Goal: Task Accomplishment & Management: Use online tool/utility

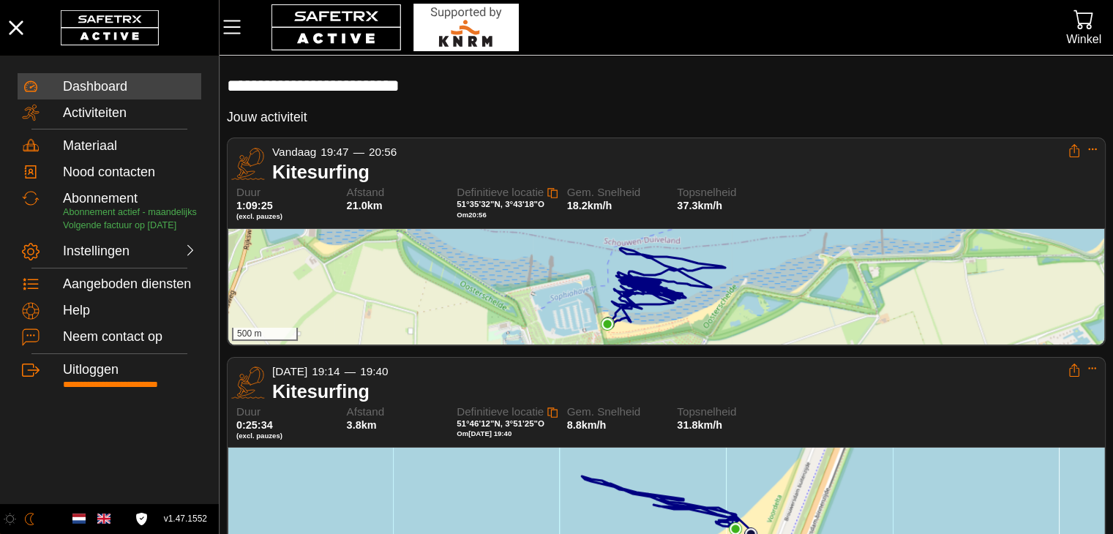
click at [817, 264] on div "500 m" at bounding box center [666, 287] width 876 height 116
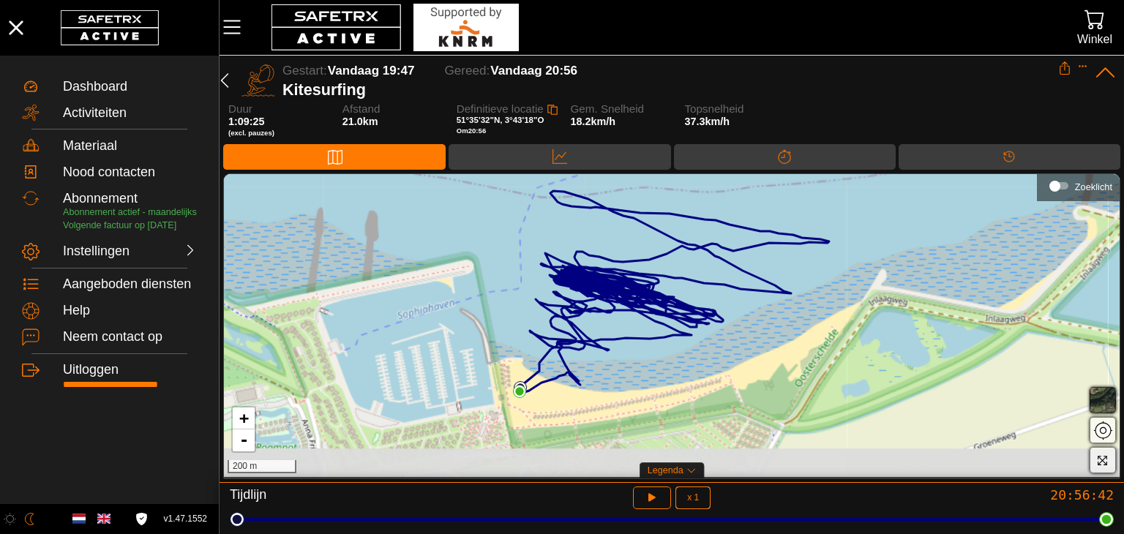
drag, startPoint x: 670, startPoint y: 373, endPoint x: 671, endPoint y: 338, distance: 34.4
click at [671, 338] on div "+ - 200 m" at bounding box center [672, 325] width 896 height 303
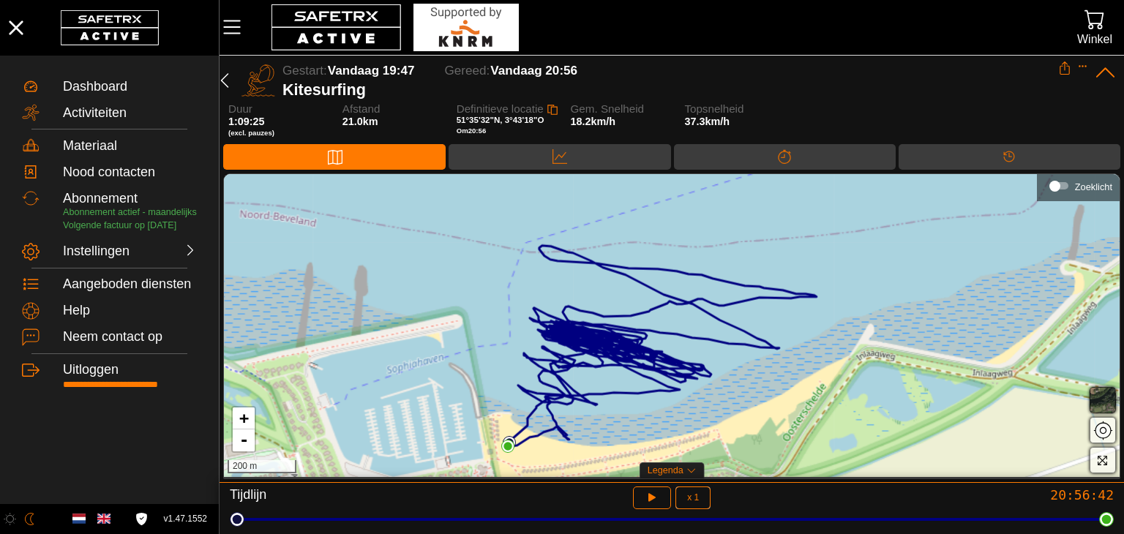
drag, startPoint x: 641, startPoint y: 370, endPoint x: 630, endPoint y: 425, distance: 56.1
click at [630, 425] on div "+ - 200 m" at bounding box center [672, 325] width 896 height 303
click at [665, 502] on button "button" at bounding box center [652, 498] width 39 height 23
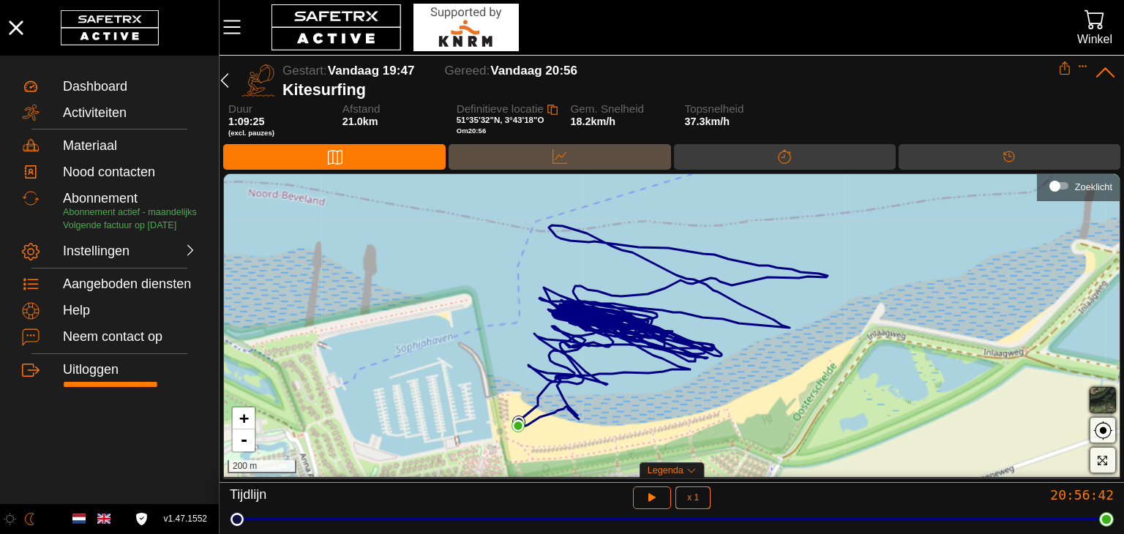
click at [531, 163] on div "Data" at bounding box center [560, 157] width 222 height 26
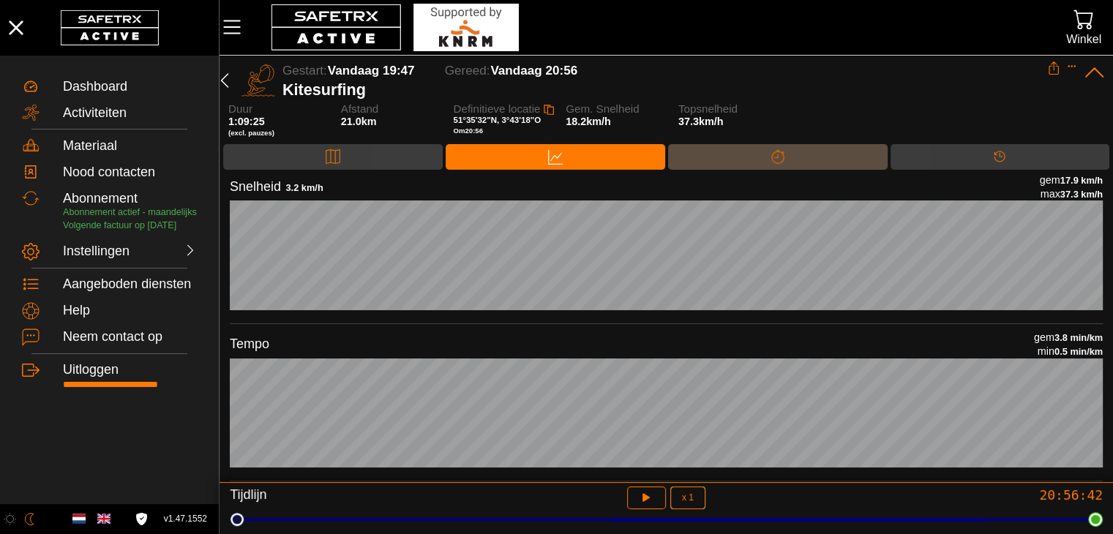
click at [819, 165] on div "Splitsen" at bounding box center [778, 157] width 220 height 26
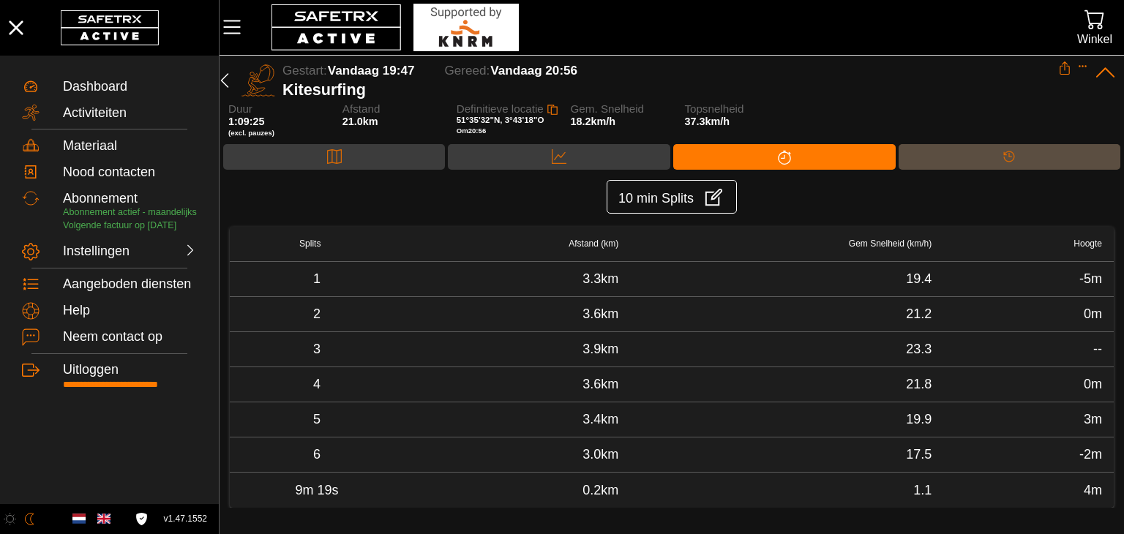
click at [996, 153] on div "Tijdlijn" at bounding box center [1009, 157] width 29 height 22
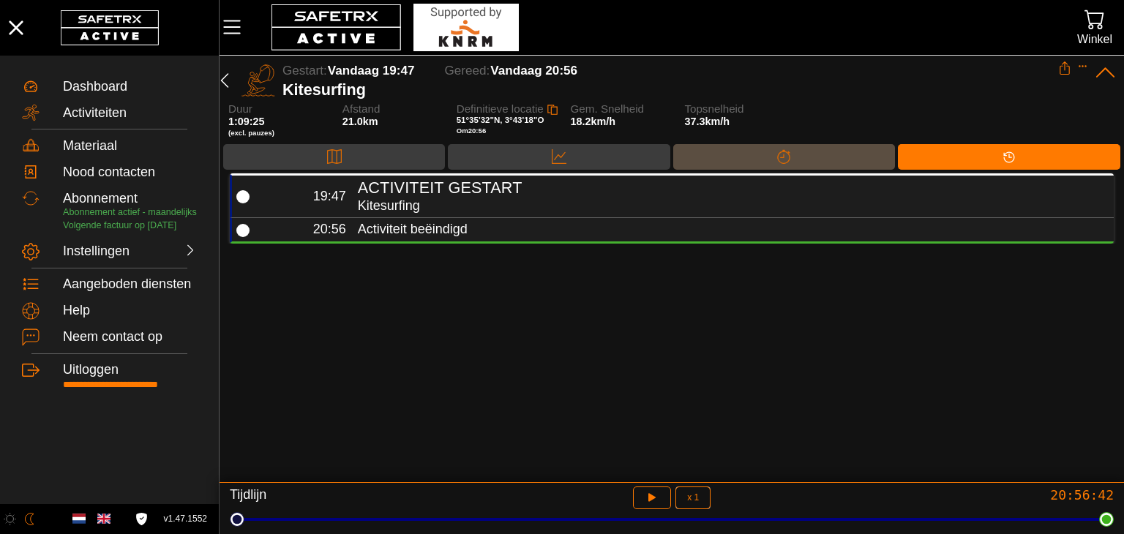
click at [836, 157] on div "Splitsen" at bounding box center [784, 157] width 222 height 26
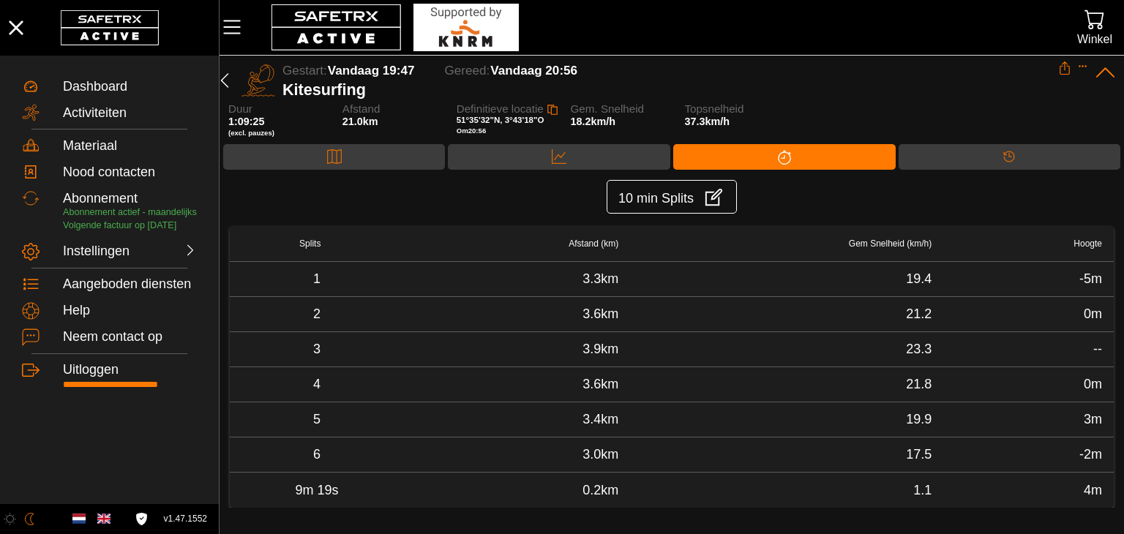
click at [640, 172] on div "Kaart Data Splitsen Tijdlijn" at bounding box center [672, 158] width 905 height 29
click at [642, 147] on div "Data" at bounding box center [559, 157] width 222 height 26
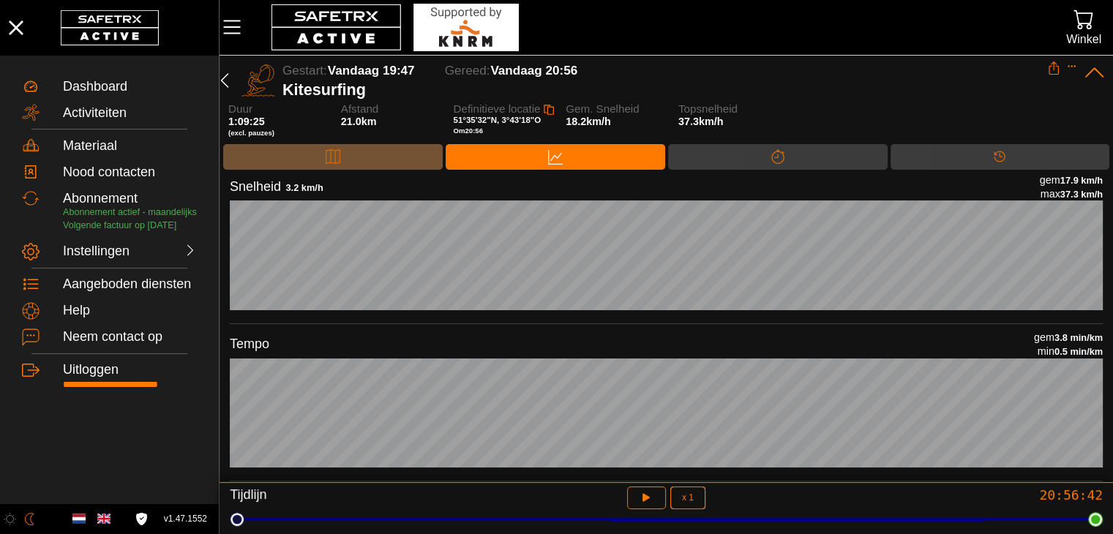
click at [351, 160] on div "Kaart" at bounding box center [333, 157] width 220 height 26
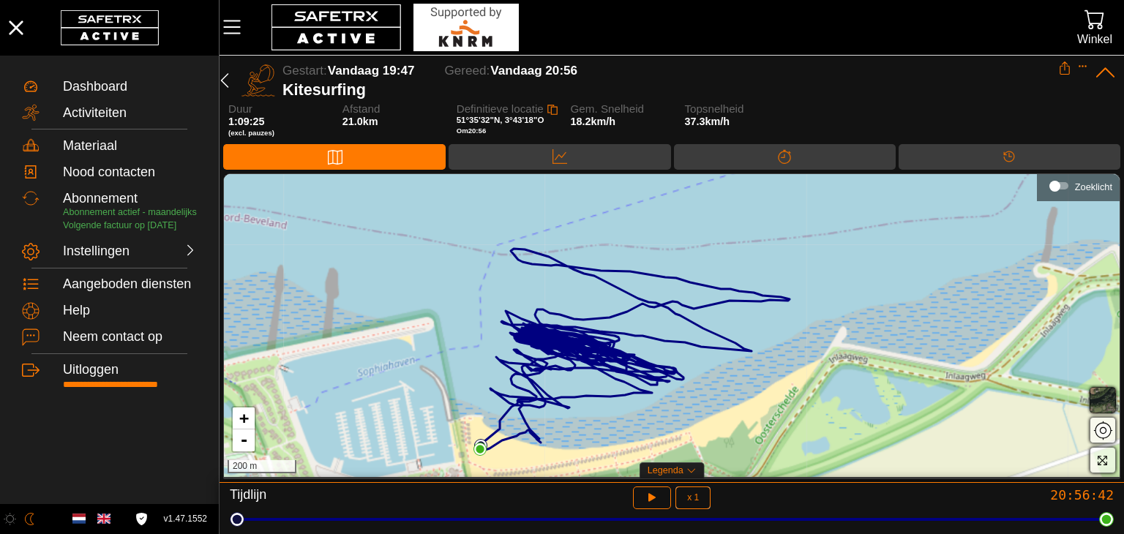
drag, startPoint x: 669, startPoint y: 269, endPoint x: 624, endPoint y: 296, distance: 52.2
click at [624, 296] on div "+ - 200 m" at bounding box center [672, 325] width 896 height 303
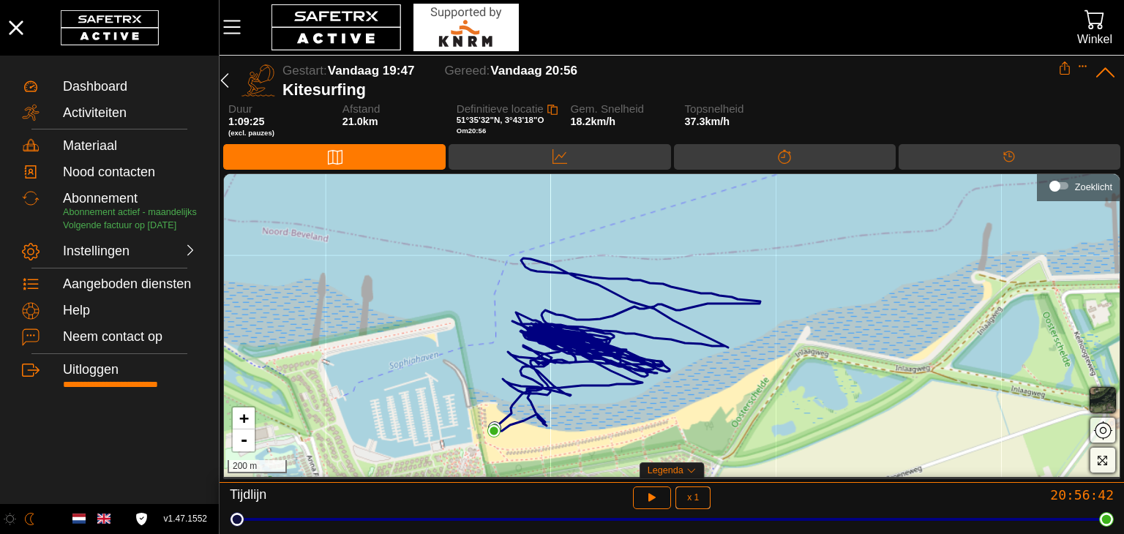
click at [466, 47] on img at bounding box center [466, 28] width 105 height 48
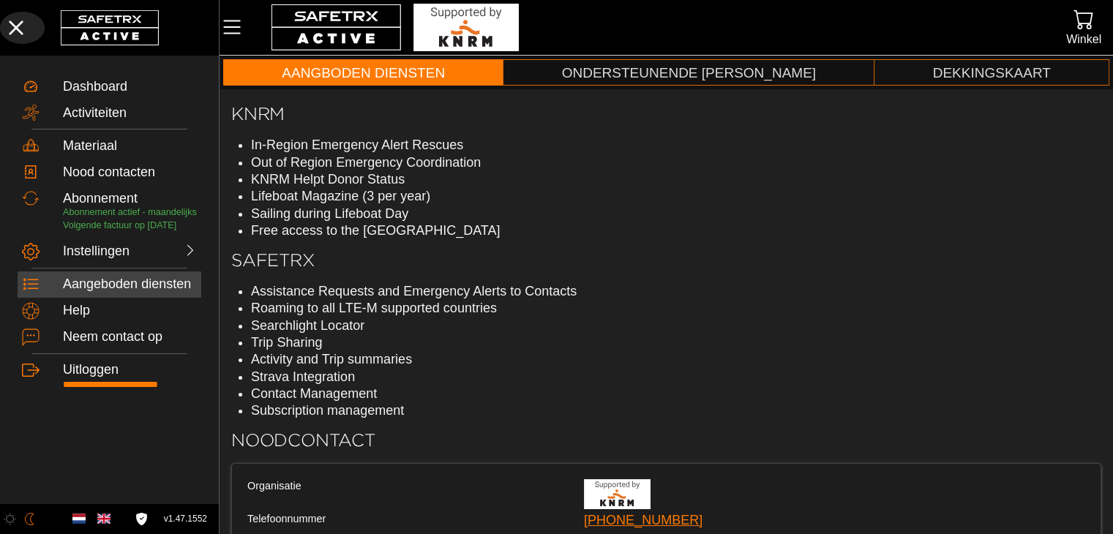
click at [37, 26] on button "button" at bounding box center [22, 28] width 45 height 32
